Goal: Information Seeking & Learning: Learn about a topic

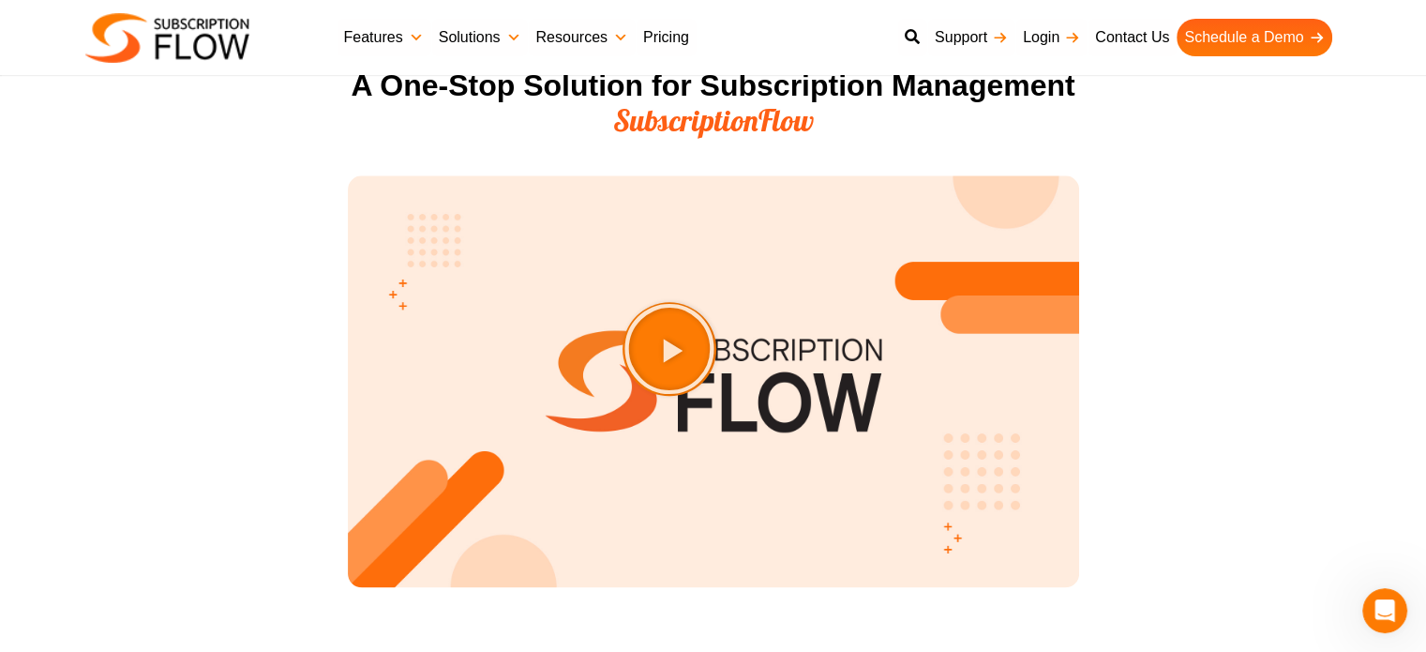
scroll to position [2813, 0]
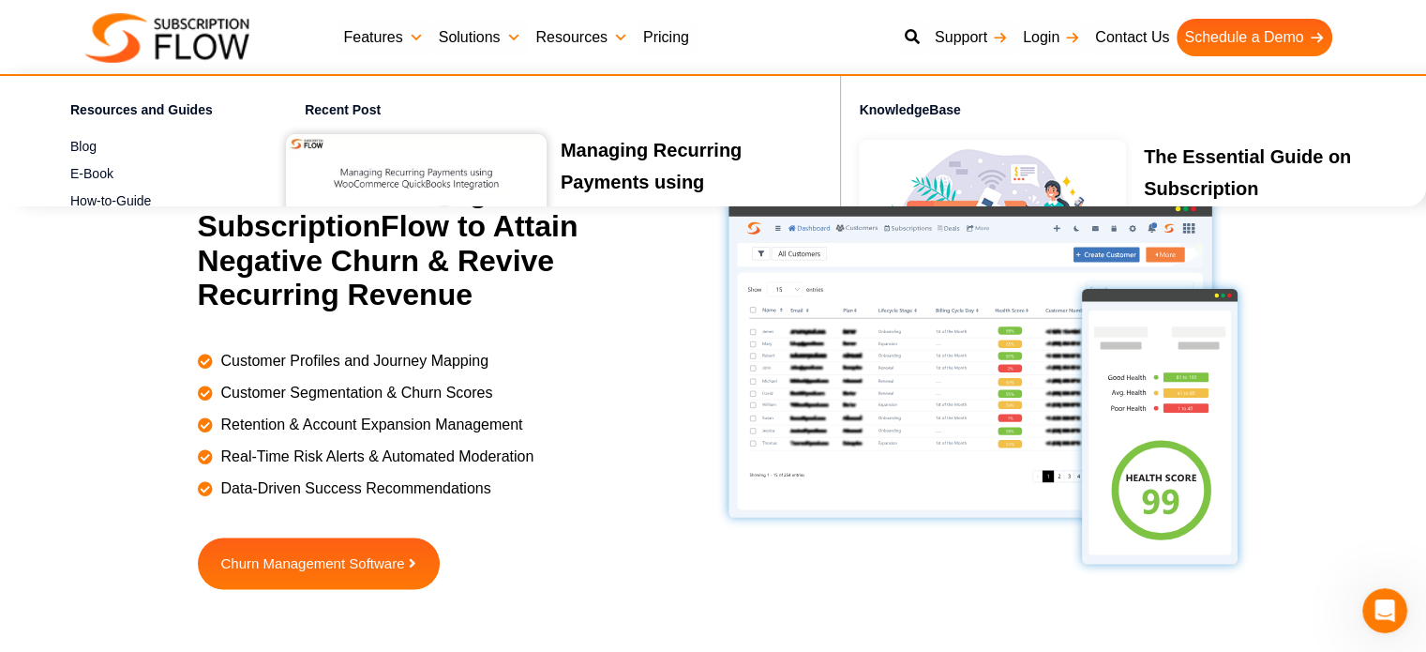
click at [579, 38] on link "Resources" at bounding box center [581, 38] width 107 height 38
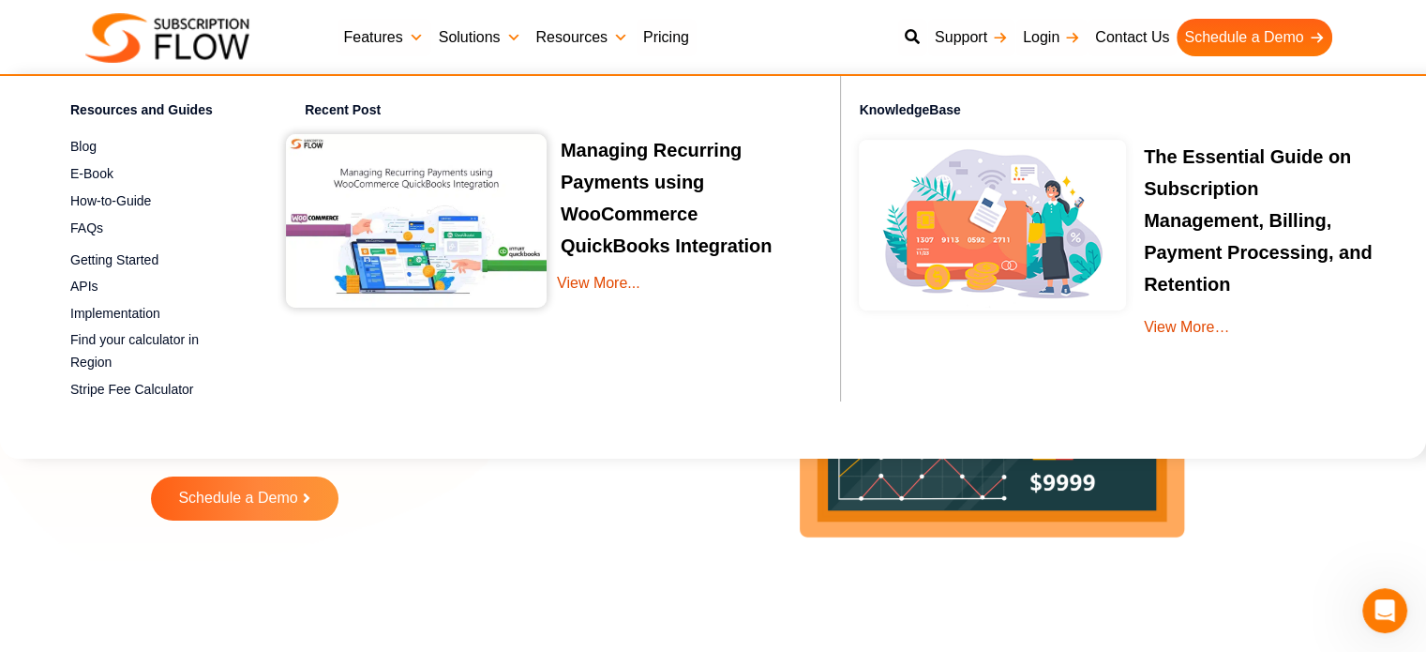
click at [472, 33] on link "Solutions" at bounding box center [480, 38] width 98 height 38
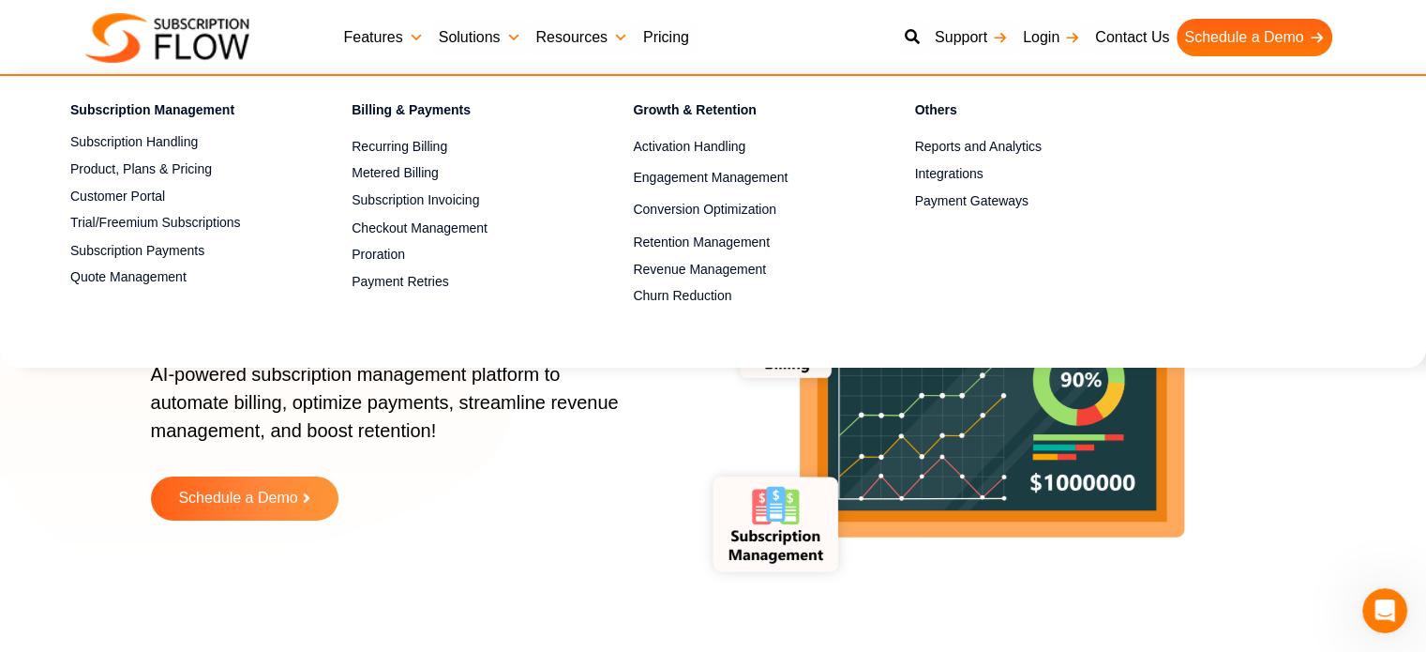
click at [386, 31] on link "Features" at bounding box center [384, 38] width 95 height 38
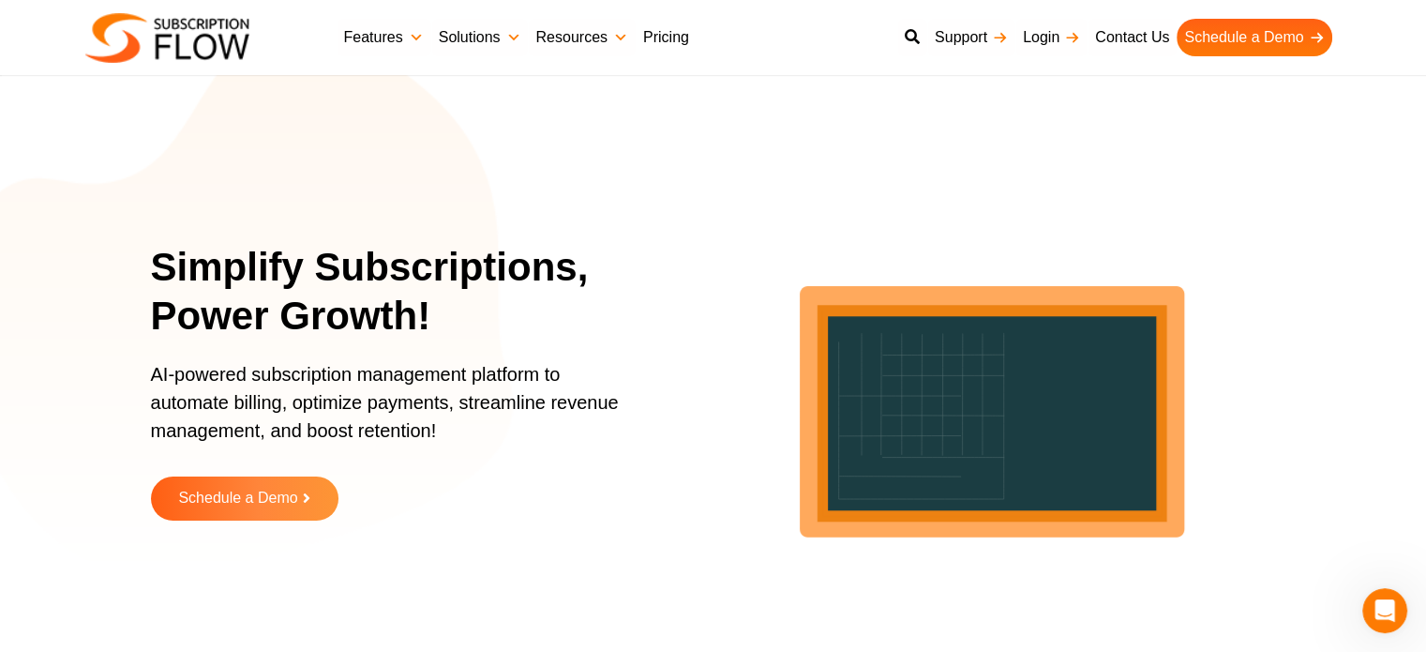
click at [659, 32] on link "Pricing" at bounding box center [666, 38] width 61 height 38
